Goal: Task Accomplishment & Management: Use online tool/utility

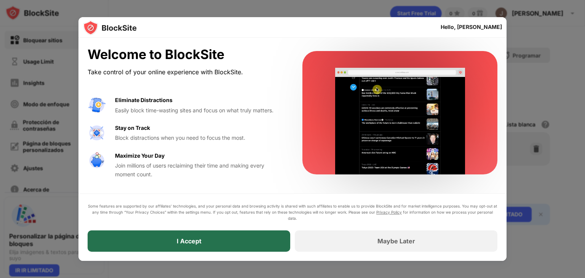
click at [233, 236] on div "I Accept" at bounding box center [189, 240] width 203 height 21
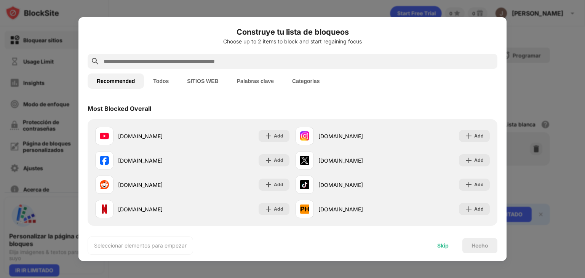
click at [394, 244] on div "Skip" at bounding box center [442, 246] width 11 height 6
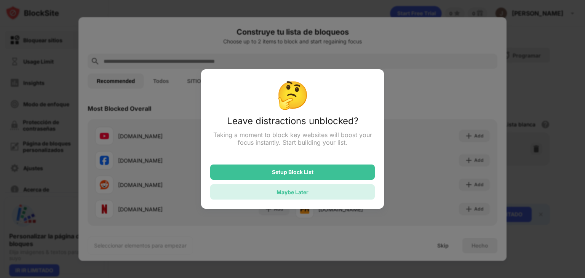
click at [323, 193] on div "Maybe Later" at bounding box center [292, 191] width 164 height 15
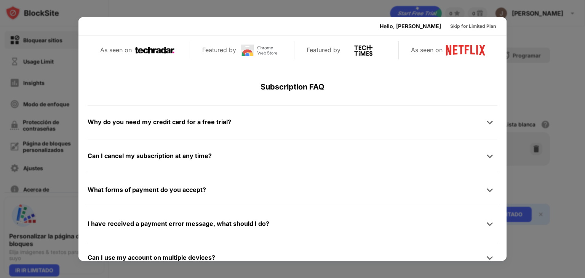
scroll to position [371, 0]
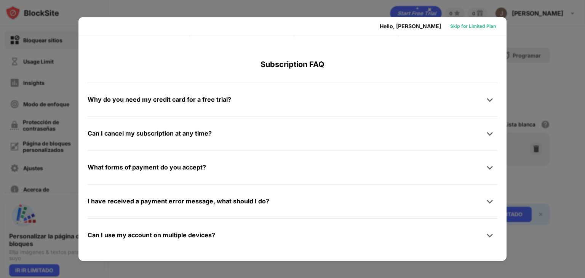
click at [394, 25] on div "Skip for Limited Plan" at bounding box center [473, 26] width 46 height 8
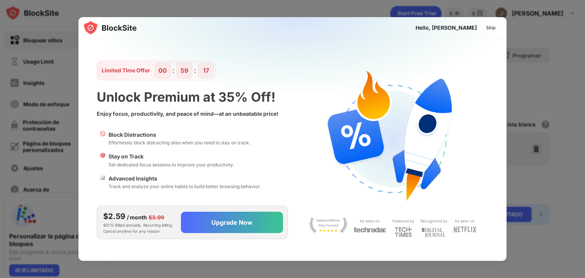
scroll to position [0, 0]
click at [394, 29] on div "Skip" at bounding box center [491, 28] width 10 height 8
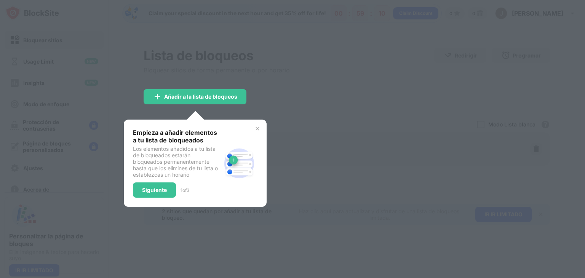
click at [338, 114] on div at bounding box center [292, 139] width 585 height 278
drag, startPoint x: 338, startPoint y: 114, endPoint x: 256, endPoint y: 126, distance: 82.8
click at [256, 126] on div "Lista de bloqueos Bloquear sitios de forma permanente o por horario Redirigir H…" at bounding box center [347, 136] width 406 height 177
click at [256, 126] on img at bounding box center [257, 129] width 6 height 6
